Goal: Task Accomplishment & Management: Use online tool/utility

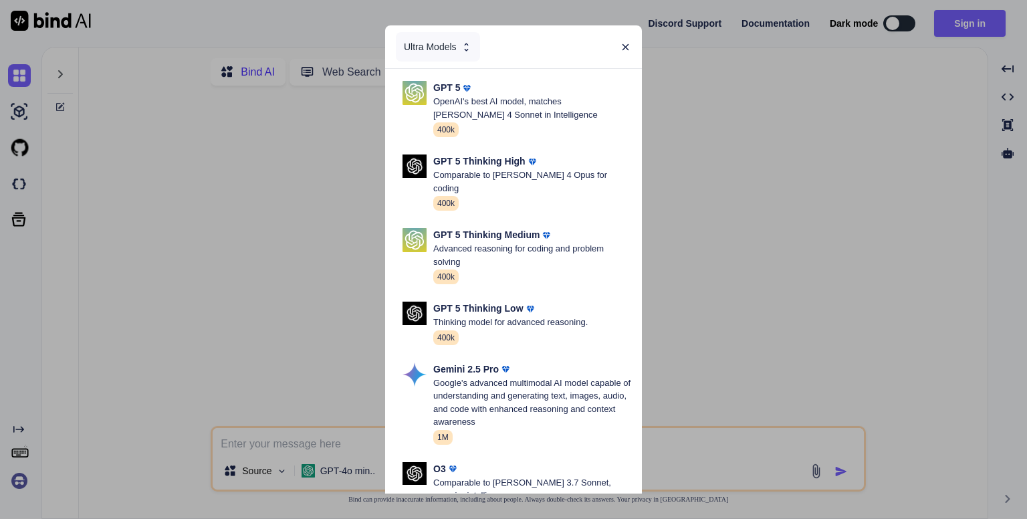
click at [959, 27] on div "Ultra Models GPT 5 OpenAI's best AI model, matches [PERSON_NAME] 4 Sonnet in In…" at bounding box center [513, 259] width 1027 height 519
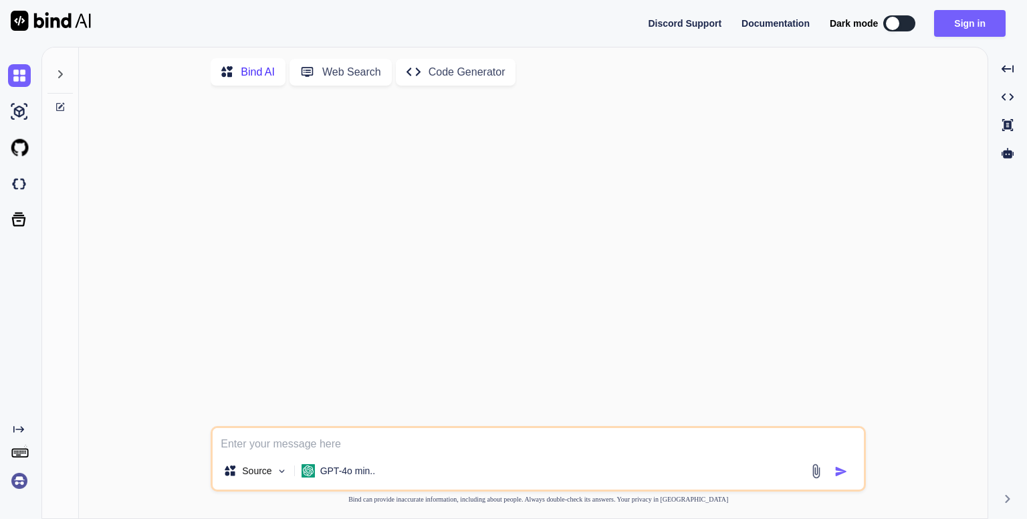
click at [959, 27] on button "Sign in" at bounding box center [970, 23] width 72 height 27
type textarea "x"
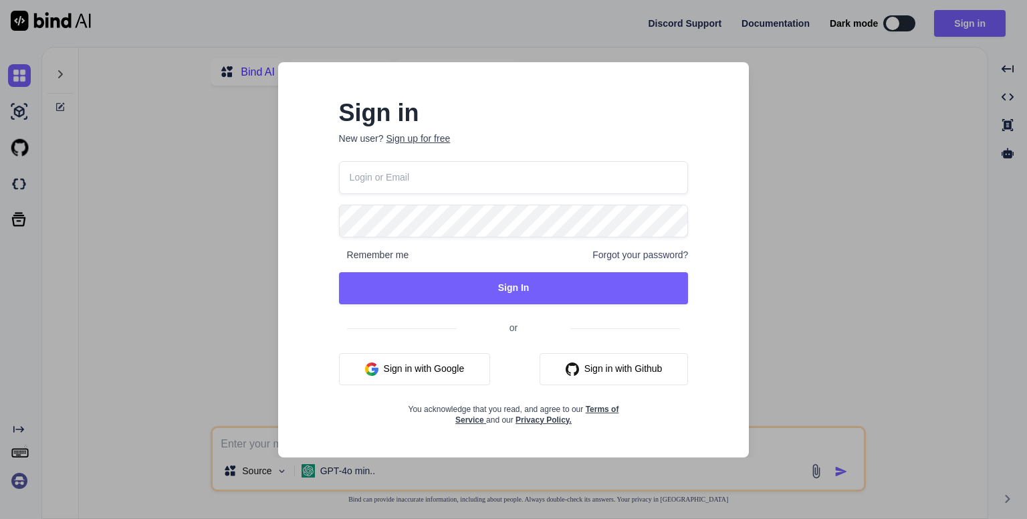
click at [499, 179] on input "email" at bounding box center [514, 177] width 350 height 33
click at [514, 158] on div "Sign in New user? Sign up for free Remember me Forgot your password? Sign In or…" at bounding box center [514, 263] width 392 height 323
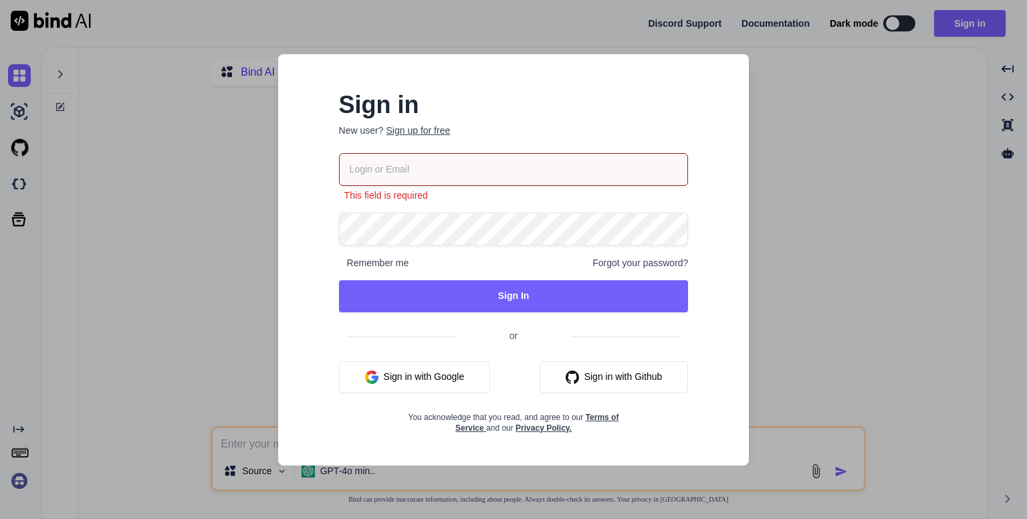
click at [464, 174] on input "email" at bounding box center [514, 169] width 350 height 33
type input "[EMAIL_ADDRESS][DOMAIN_NAME]"
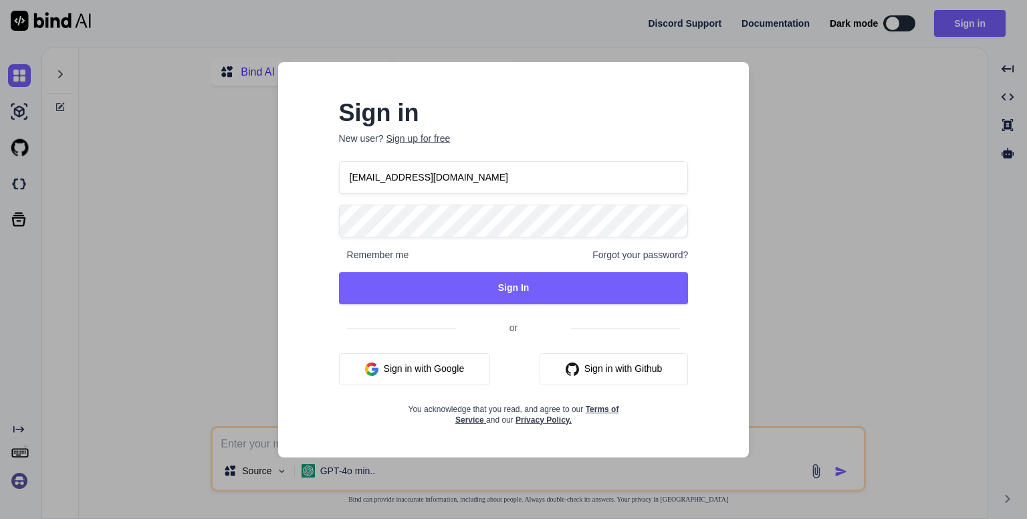
click at [412, 370] on button "Sign in with Google" at bounding box center [415, 369] width 152 height 32
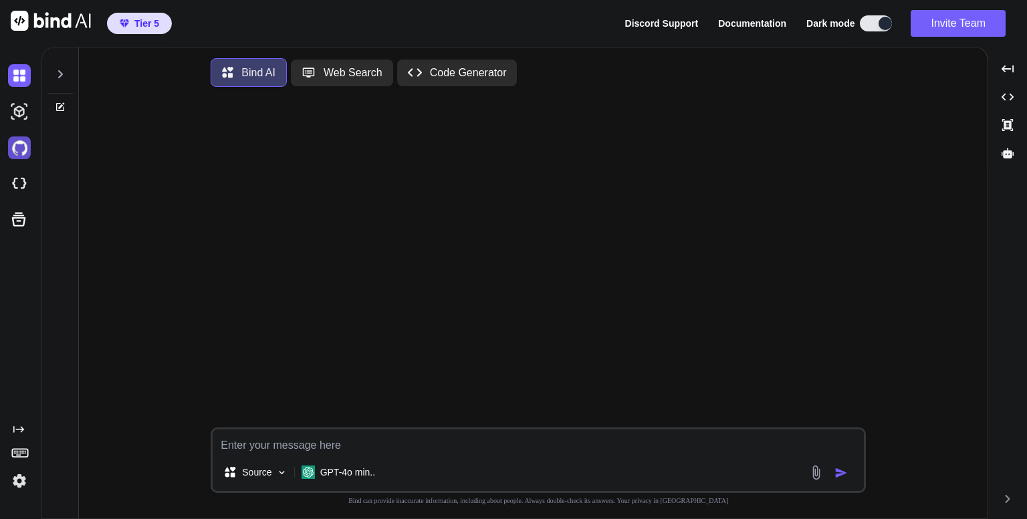
click at [21, 150] on img at bounding box center [19, 147] width 23 height 23
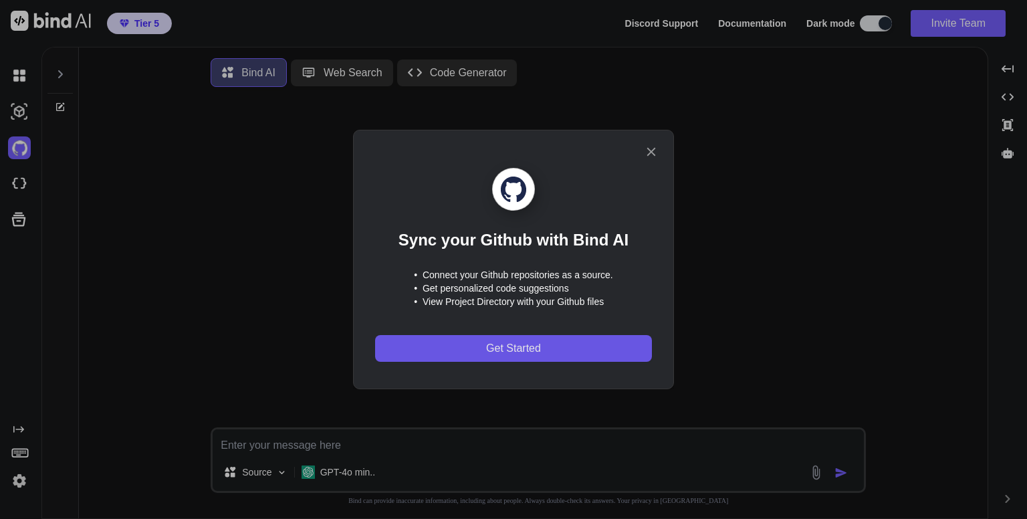
click at [509, 343] on span "Get Started" at bounding box center [513, 348] width 55 height 16
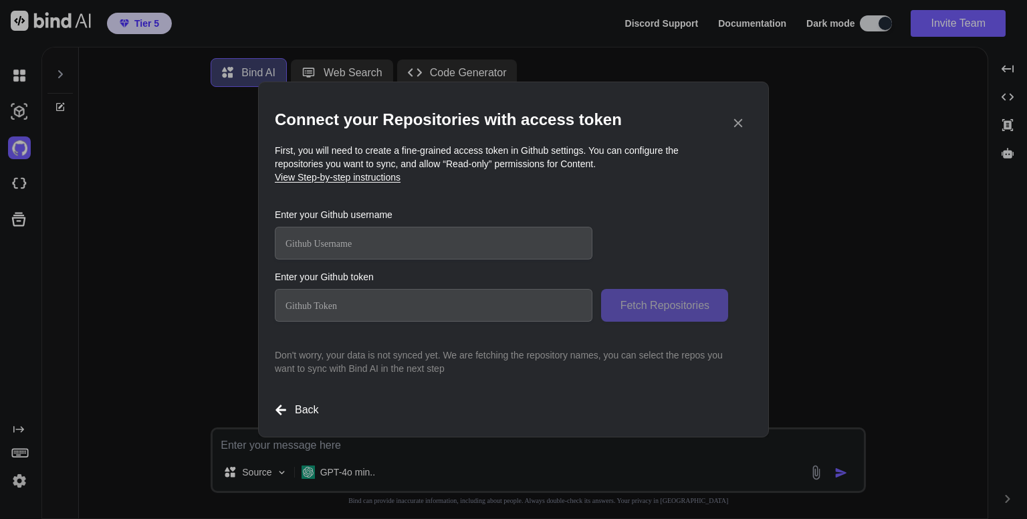
click at [141, 22] on div "Connect your Repositories with access token First, you will need to create a fi…" at bounding box center [513, 259] width 1027 height 519
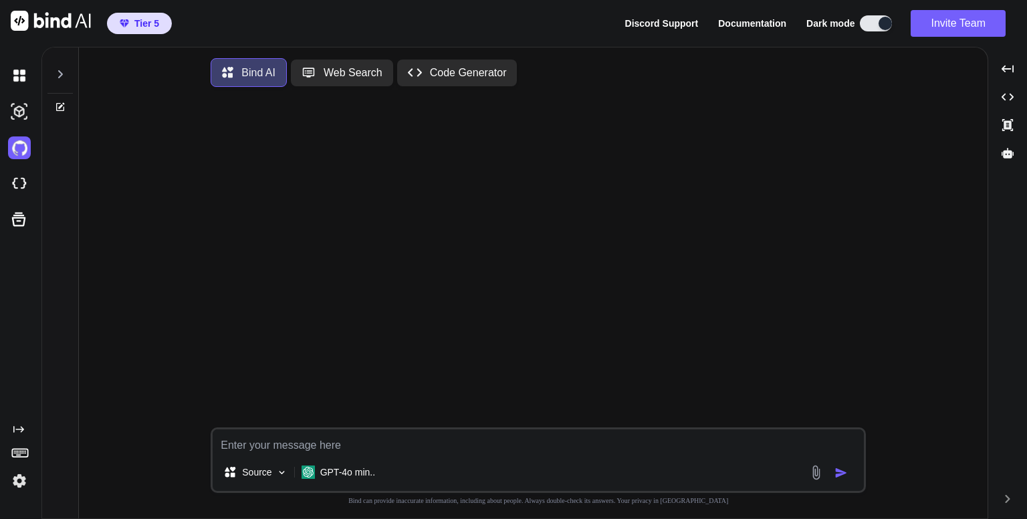
click at [141, 22] on span "Tier 5" at bounding box center [146, 23] width 25 height 13
click at [143, 25] on span "Tier 5" at bounding box center [146, 23] width 25 height 13
click at [11, 150] on img at bounding box center [19, 147] width 23 height 23
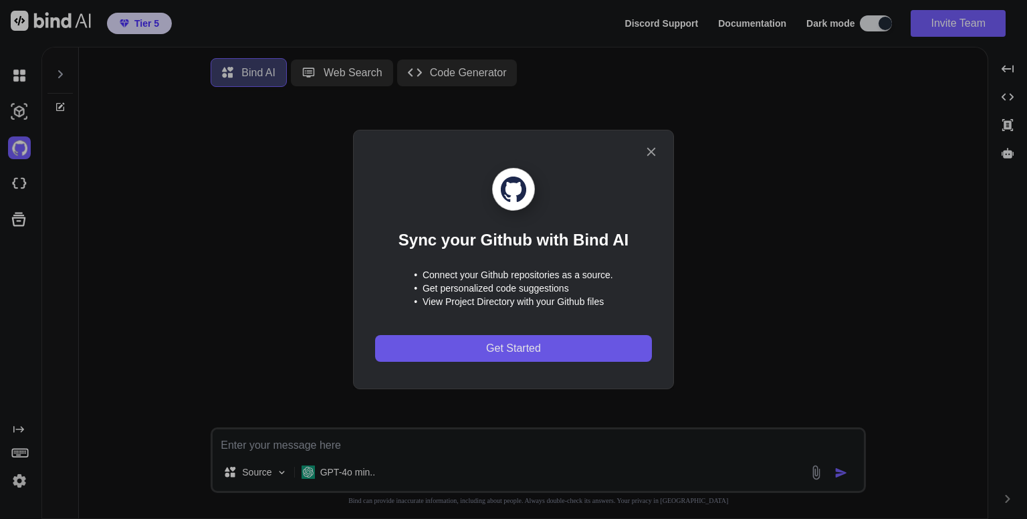
click at [505, 348] on span "Get Started" at bounding box center [513, 348] width 55 height 16
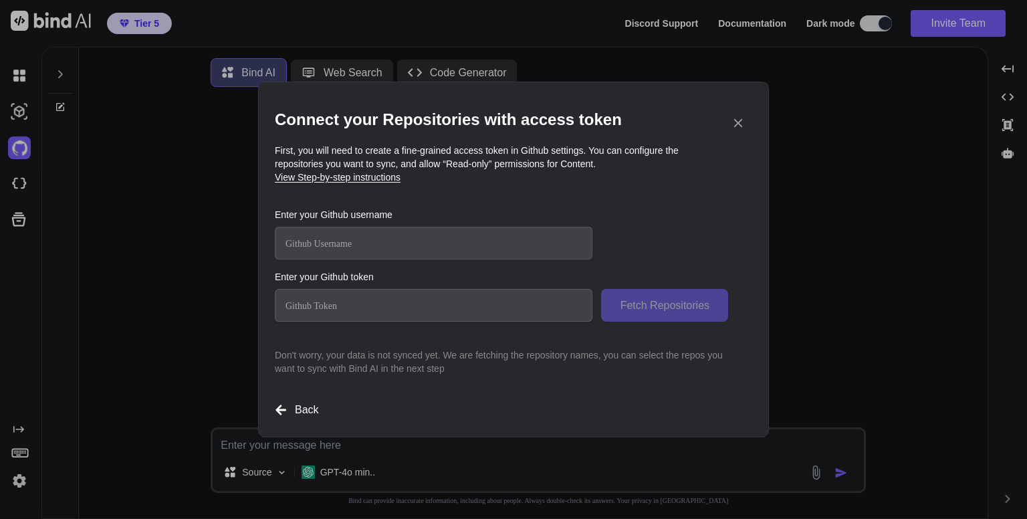
click at [467, 245] on input "text" at bounding box center [434, 243] width 318 height 33
click at [424, 247] on input "text" at bounding box center [434, 243] width 318 height 33
type input "dannykissme"
click at [400, 312] on input "text" at bounding box center [434, 305] width 318 height 33
paste input "github_pat_11ADKEOIQ07RCUUWXzBQ55_tS0oEtuvZdNvL4l9LfzoM3FQjZAfD7tmWpGegqpbi82FU…"
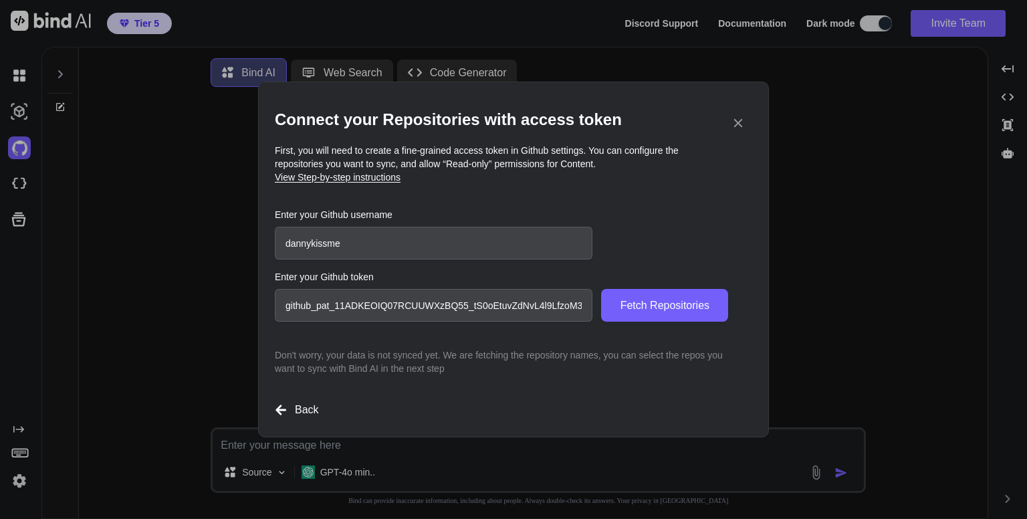
scroll to position [0, 244]
type input "github_pat_11ADKEOIQ07RCUUWXzBQ55_tS0oEtuvZdNvL4l9LfzoM3FQjZAfD7tmWpGegqpbi82FU…"
click at [642, 304] on span "Fetch Repositories" at bounding box center [664, 306] width 89 height 16
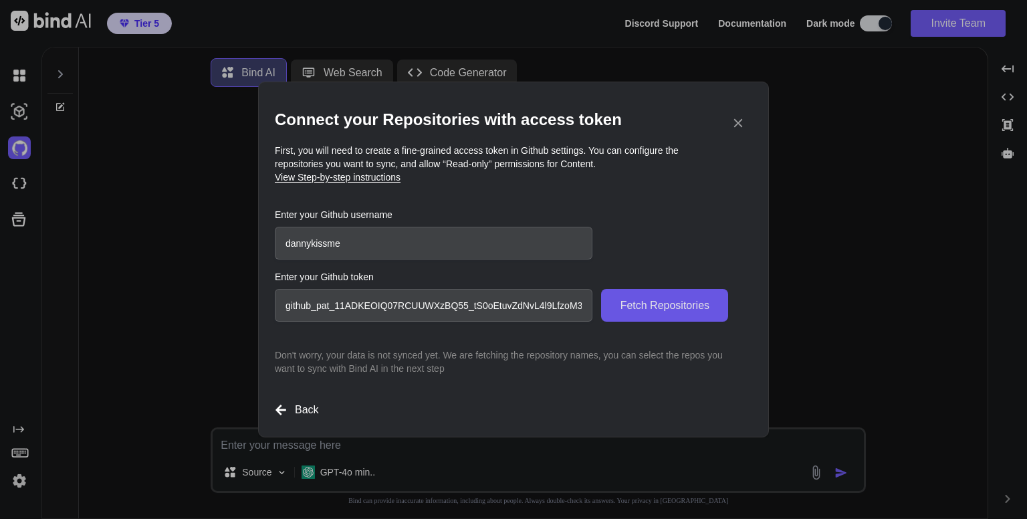
click at [653, 302] on span "Fetch Repositories" at bounding box center [664, 306] width 89 height 16
click at [384, 178] on span "View Step-by-step instructions" at bounding box center [338, 177] width 126 height 11
drag, startPoint x: 284, startPoint y: 303, endPoint x: 517, endPoint y: 310, distance: 232.8
click at [517, 310] on input "github_pat_11ADKEOIQ07RCUUWXzBQ55_tS0oEtuvZdNvL4l9LfzoM3FQjZAfD7tmWpGegqpbi82FU…" at bounding box center [434, 305] width 318 height 33
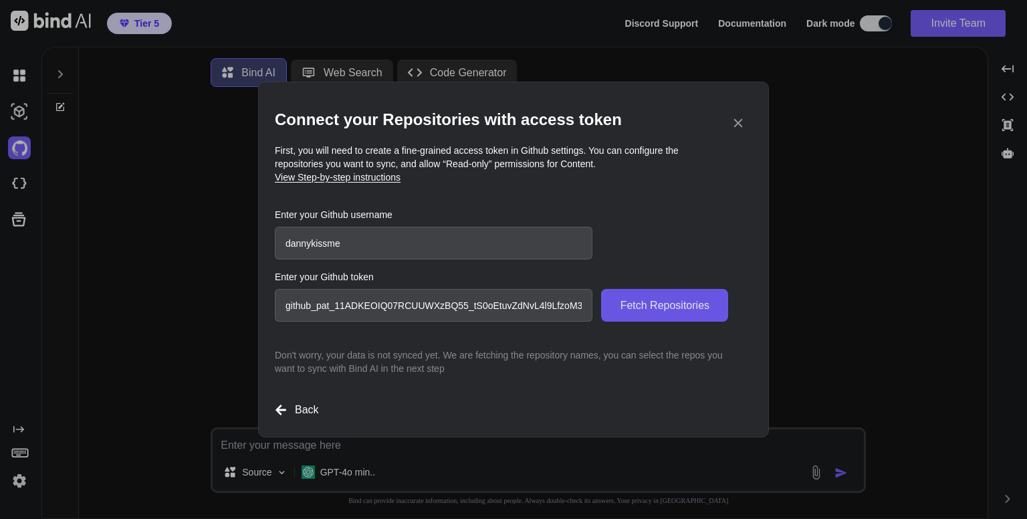
scroll to position [0, 245]
drag, startPoint x: 513, startPoint y: 308, endPoint x: 661, endPoint y: 317, distance: 148.0
click at [661, 317] on div "github_pat_11ADKEOIQ07RCUUWXzBQ55_tS0oEtuvZdNvL4l9LfzoM3FQjZAfD7tmWpGegqpbi82FU…" at bounding box center [501, 305] width 453 height 33
click at [657, 308] on span "Fetch Repositories" at bounding box center [664, 306] width 89 height 16
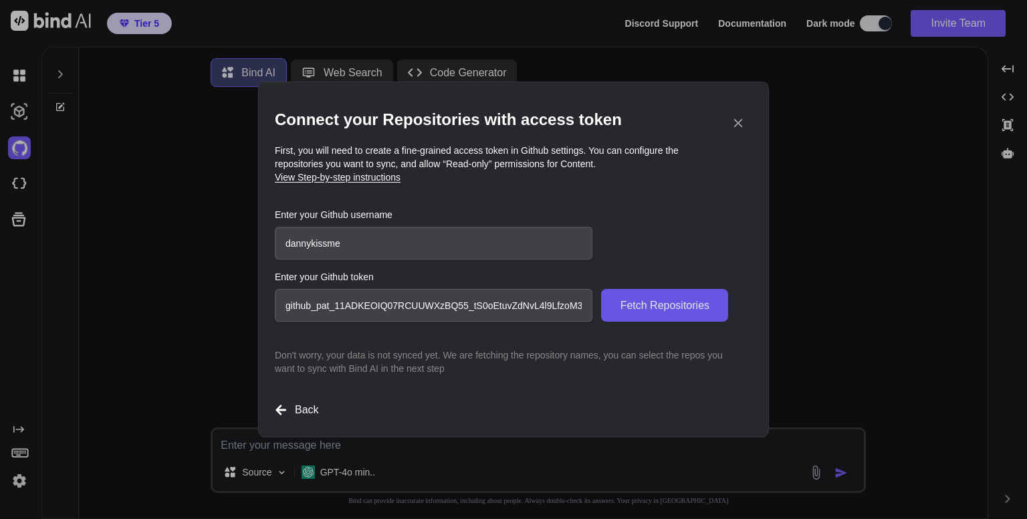
click at [657, 302] on span "Fetch Repositories" at bounding box center [664, 306] width 89 height 16
drag, startPoint x: 284, startPoint y: 302, endPoint x: 649, endPoint y: 315, distance: 364.6
click at [649, 315] on div "github_pat_11ADKEOIQ07RCUUWXzBQ55_tS0oEtuvZdNvL4l9LfzoM3FQjZAfD7tmWpGegqpbi82FU…" at bounding box center [501, 305] width 453 height 33
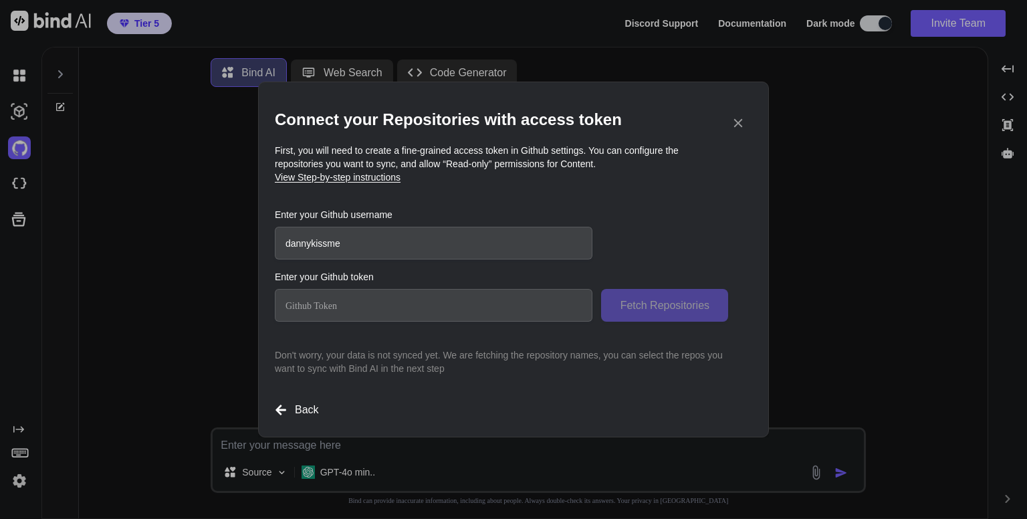
click at [411, 305] on input "text" at bounding box center [434, 305] width 318 height 33
paste input "github_pat_11ADKEOIQ0HMk42jsaJE3k_299vhXu4yFy3WZxMR3nk563Xv6mU8G0OPqUEpERUMUC3F…"
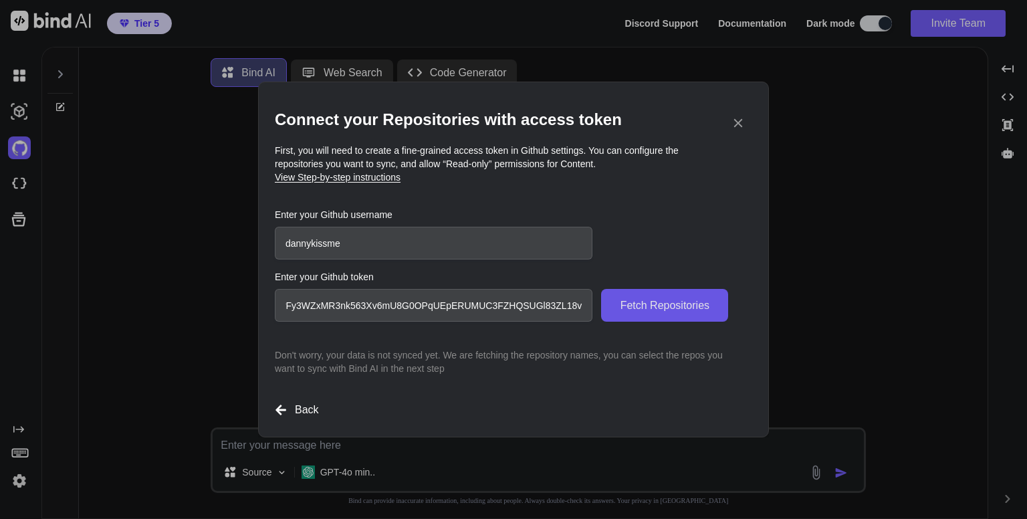
type input "github_pat_11ADKEOIQ0HMk42jsaJE3k_299vhXu4yFy3WZxMR3nk563Xv6mU8G0OPqUEpERUMUC3F…"
click at [661, 305] on span "Fetch Repositories" at bounding box center [664, 306] width 89 height 16
click at [641, 304] on span "Fetch Repositories" at bounding box center [664, 306] width 89 height 16
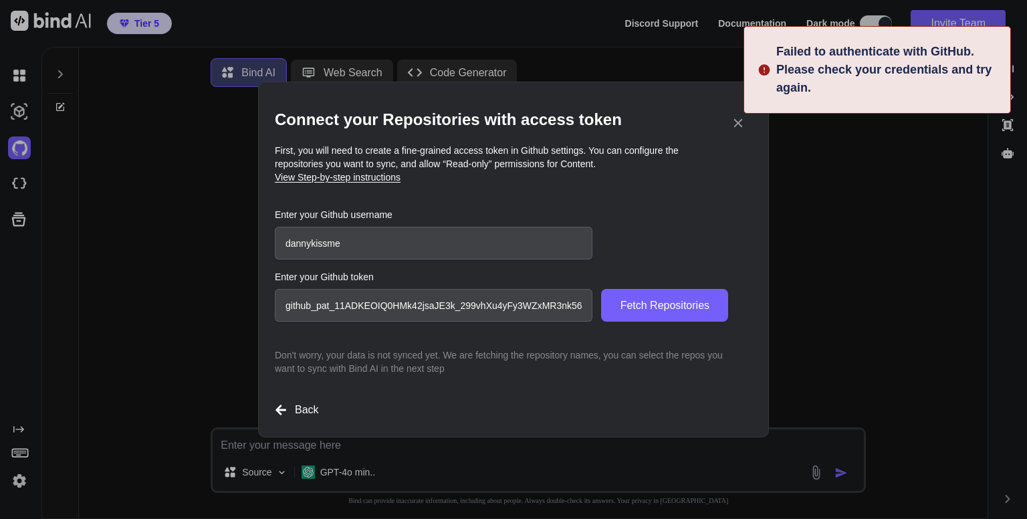
click at [429, 240] on input "dannykissme" at bounding box center [434, 243] width 318 height 33
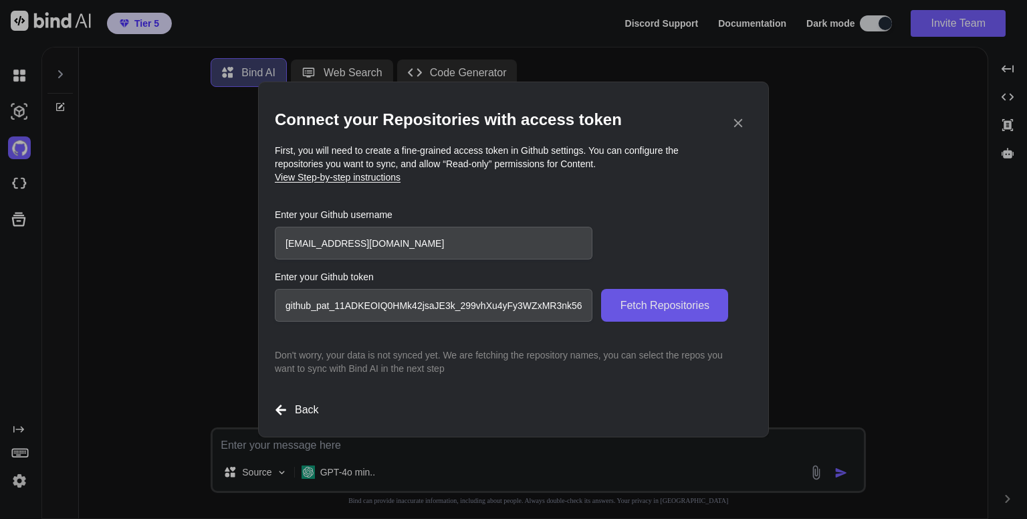
click at [649, 309] on span "Fetch Repositories" at bounding box center [664, 306] width 89 height 16
click at [417, 239] on input "[EMAIL_ADDRESS][DOMAIN_NAME]" at bounding box center [434, 243] width 318 height 33
type input "[EMAIL_ADDRESS][DOMAIN_NAME]"
click at [659, 311] on span "Fetch Repositories" at bounding box center [664, 306] width 89 height 16
click at [418, 243] on input "[EMAIL_ADDRESS][DOMAIN_NAME]" at bounding box center [434, 243] width 318 height 33
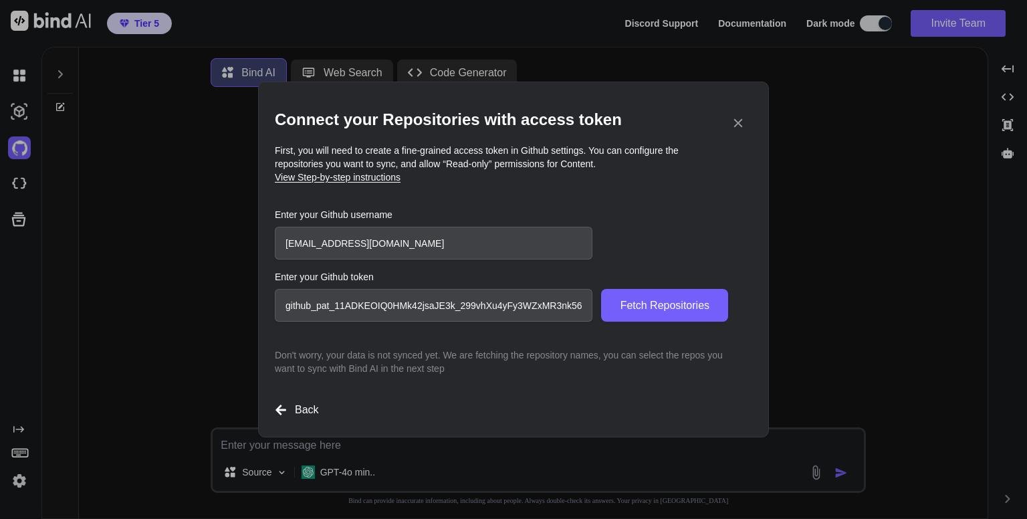
drag, startPoint x: 418, startPoint y: 243, endPoint x: 241, endPoint y: 259, distance: 178.0
click at [241, 259] on div "Connect your Repositories with access token First, you will need to create a fi…" at bounding box center [513, 259] width 1027 height 519
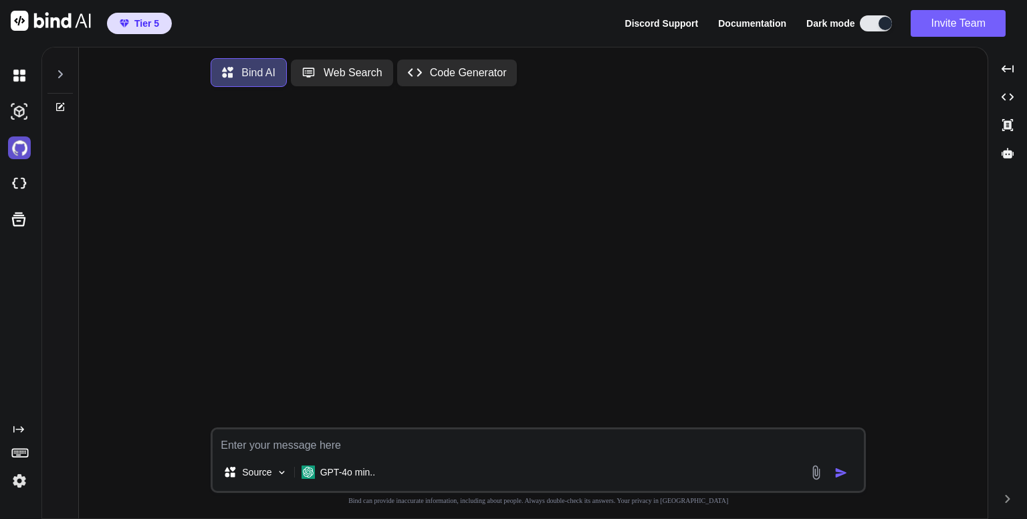
click at [11, 153] on img at bounding box center [19, 147] width 23 height 23
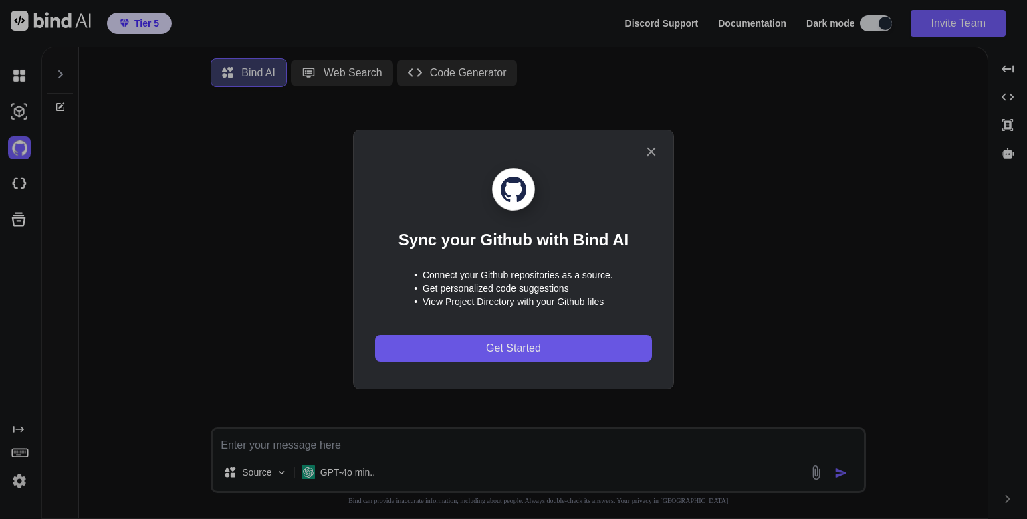
click at [524, 349] on span "Get Started" at bounding box center [513, 348] width 55 height 16
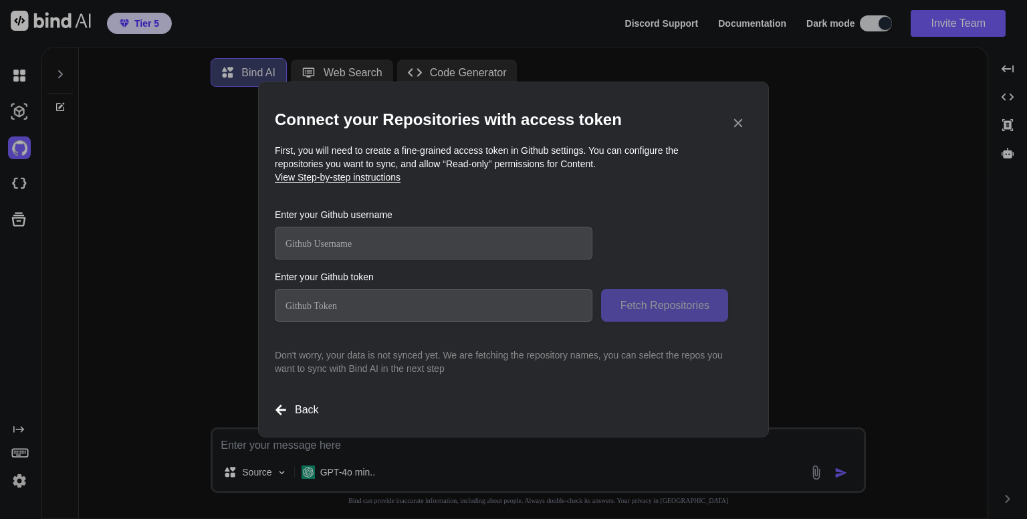
click at [399, 245] on input "text" at bounding box center [434, 243] width 318 height 33
paste input "13911842"
type input "13911842"
click at [374, 304] on input "text" at bounding box center [434, 305] width 318 height 33
paste input "github_pat_11ADKEOIQ0HMk42jsaJE3k_299vhXu4yFy3WZxMR3nk563Xv6mU8G0OPqUEpERUMUC3F…"
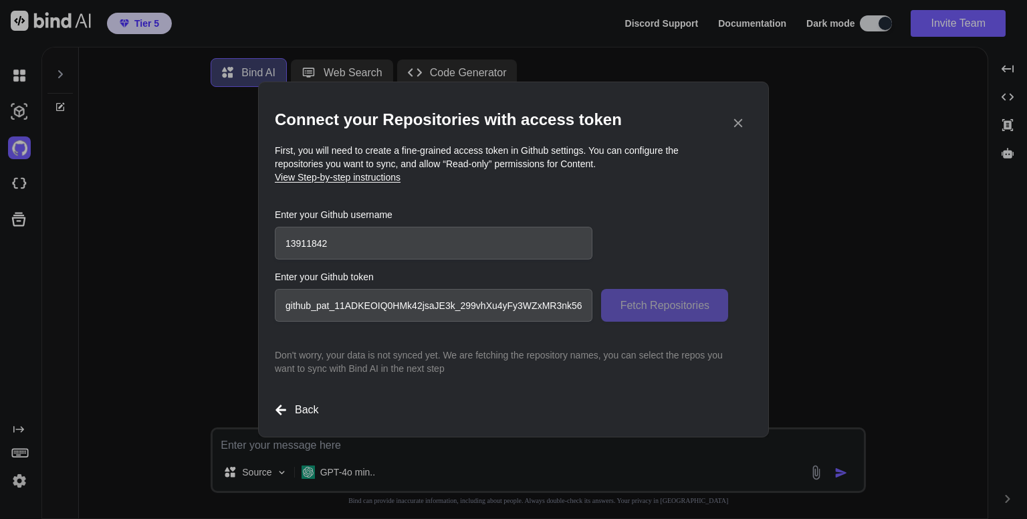
scroll to position [0, 257]
type input "github_pat_11ADKEOIQ0HMk42jsaJE3k_299vhXu4yFy3WZxMR3nk563Xv6mU8G0OPqUEpERUMUC3F…"
click at [658, 303] on span "Fetch Repositories" at bounding box center [664, 306] width 89 height 16
drag, startPoint x: 356, startPoint y: 248, endPoint x: 268, endPoint y: 247, distance: 88.3
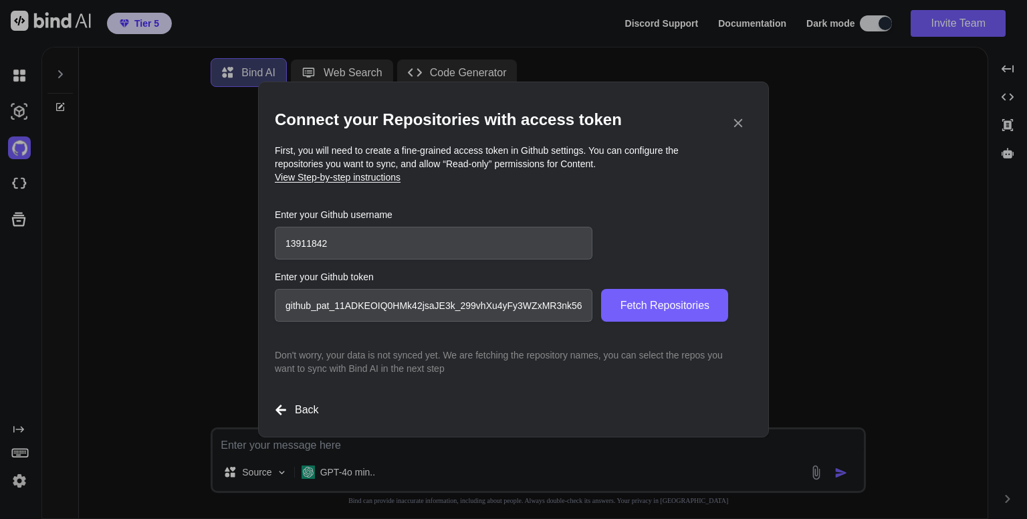
click at [268, 247] on div "Connect your Repositories with access token First, you will need to create a fi…" at bounding box center [513, 260] width 511 height 356
paste input "dannykissme"
type input "dannykissme"
click at [639, 306] on span "Fetch Repositories" at bounding box center [664, 306] width 89 height 16
click at [674, 306] on span "Fetch Repositories" at bounding box center [664, 306] width 89 height 16
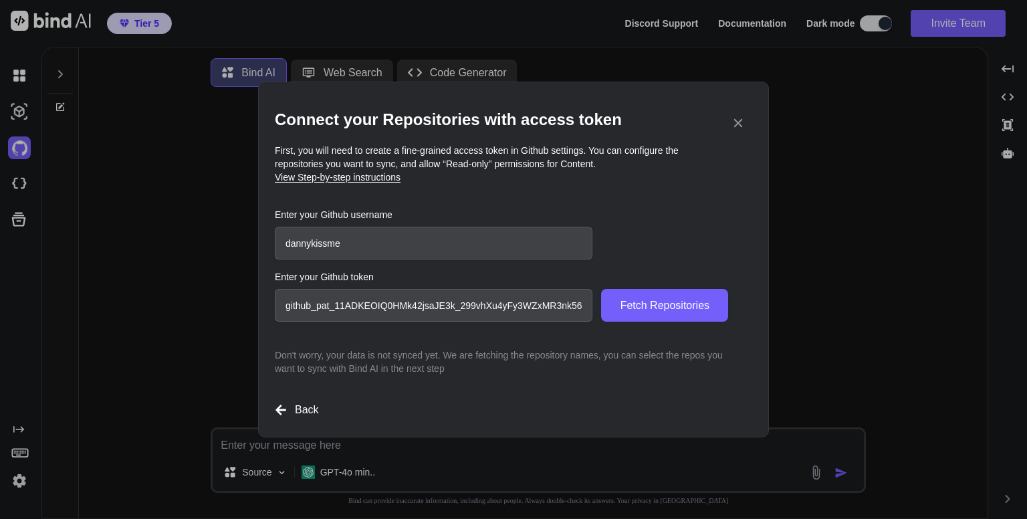
click at [741, 123] on icon at bounding box center [738, 123] width 15 height 15
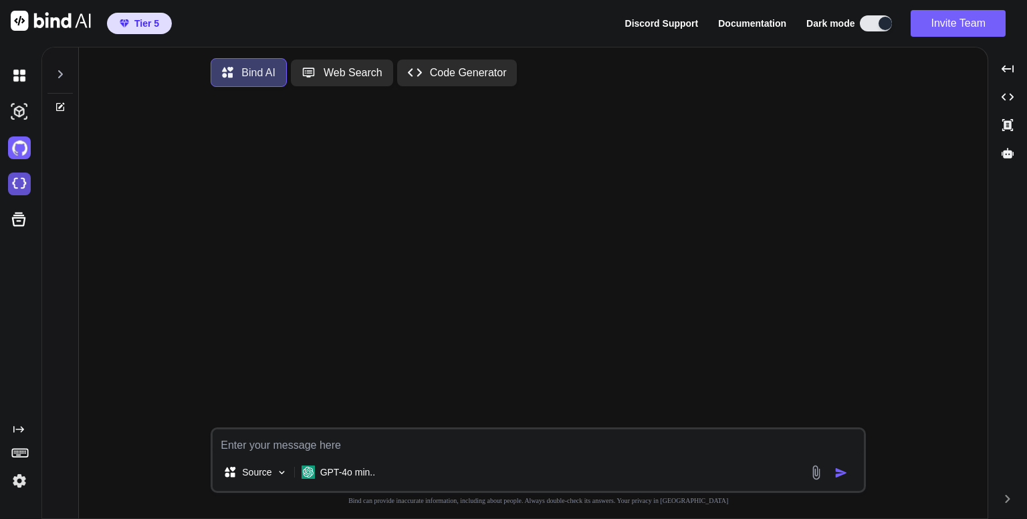
click at [23, 182] on img at bounding box center [19, 184] width 23 height 23
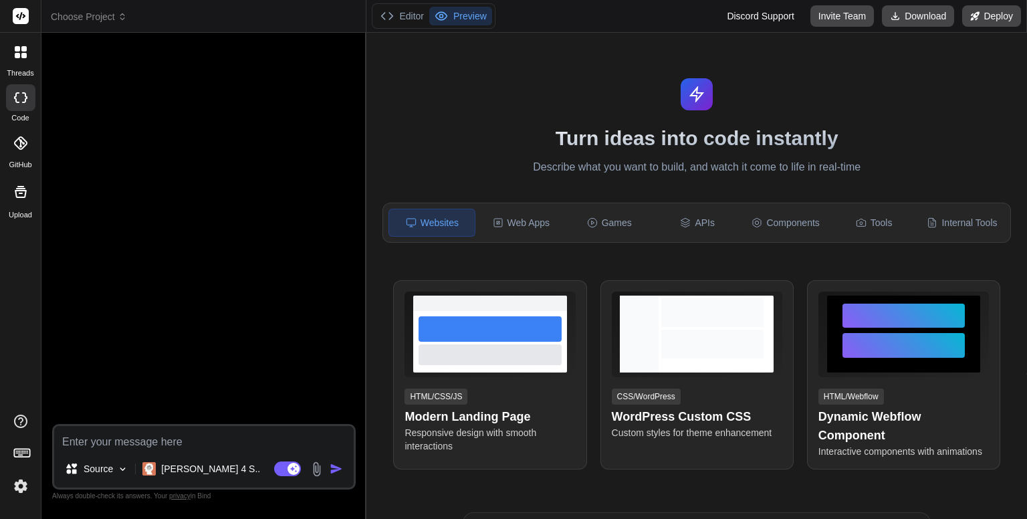
click at [17, 146] on icon at bounding box center [19, 142] width 13 height 13
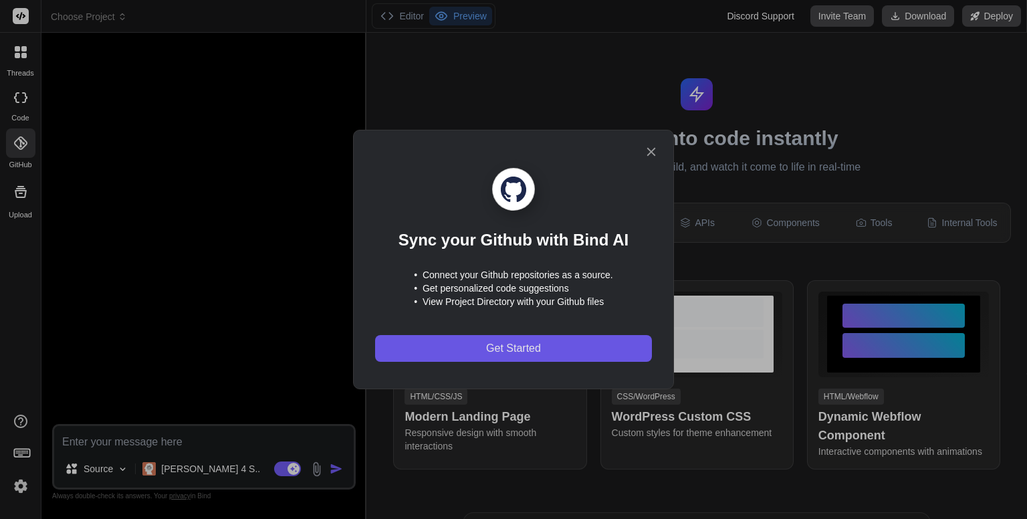
click at [508, 340] on span "Get Started" at bounding box center [513, 348] width 55 height 16
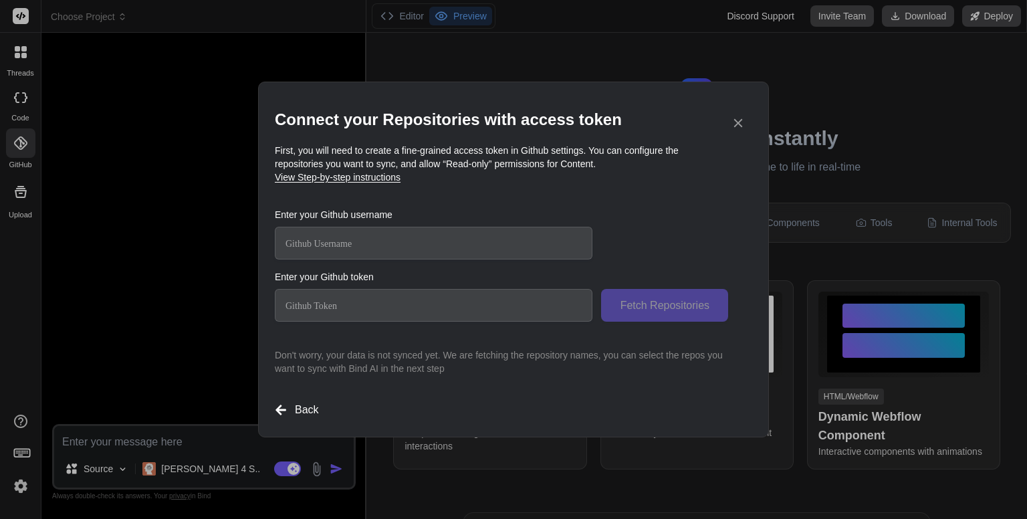
type textarea "x"
click at [459, 242] on input "text" at bounding box center [434, 243] width 318 height 33
click at [409, 310] on input "text" at bounding box center [434, 305] width 318 height 33
paste input "dannykissme"
type input "d"
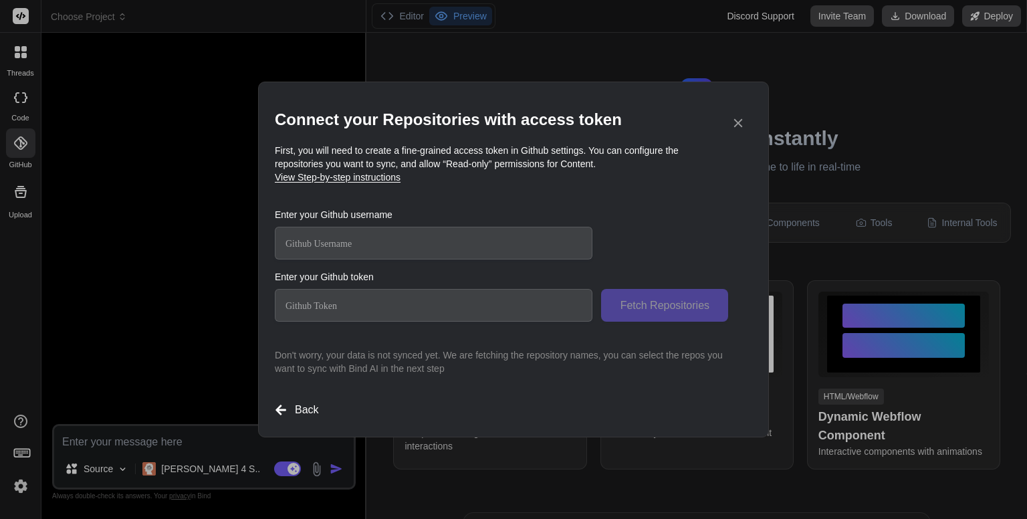
click at [408, 244] on input "text" at bounding box center [434, 243] width 318 height 33
paste input "dannykissme"
type input "dannykissme"
click at [388, 304] on input "text" at bounding box center [434, 305] width 318 height 33
paste input "github_pat_11ADKEOIQ0HMk42jsaJE3k_299vhXu4yFy3WZxMR3nk563Xv6mU8G0OPqUEpERUMUC3F…"
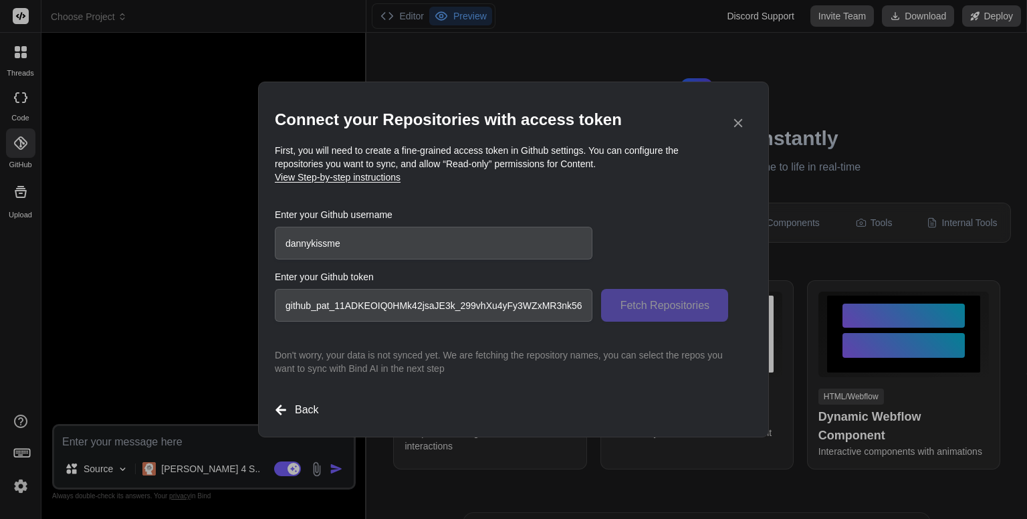
scroll to position [0, 257]
type input "github_pat_11ADKEOIQ0HMk42jsaJE3k_299vhXu4yFy3WZxMR3nk563Xv6mU8G0OPqUEpERUMUC3F…"
click at [652, 298] on span "Fetch Repositories" at bounding box center [664, 306] width 89 height 16
click at [740, 124] on icon at bounding box center [738, 123] width 9 height 9
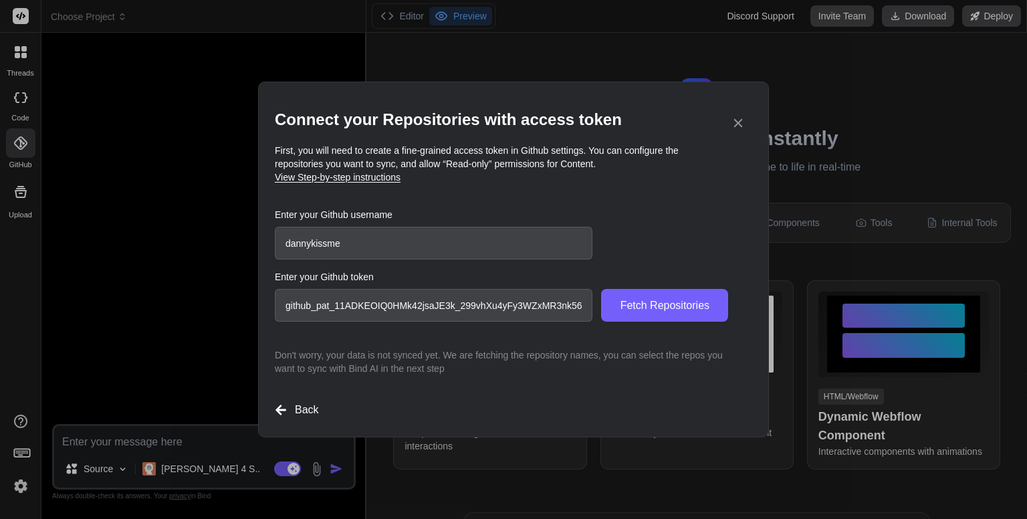
type textarea "x"
